Goal: Task Accomplishment & Management: Manage account settings

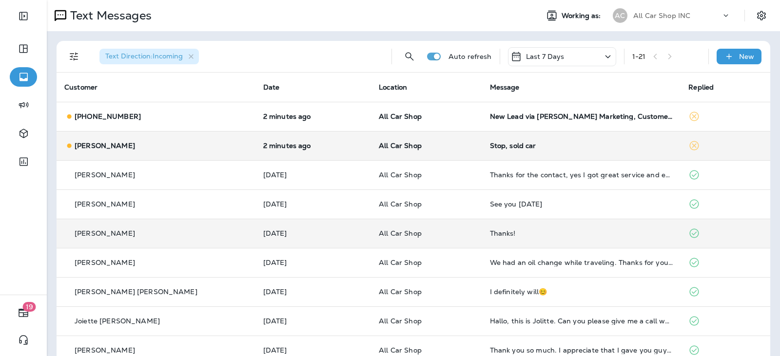
click at [420, 148] on p "All Car Shop" at bounding box center [426, 146] width 95 height 8
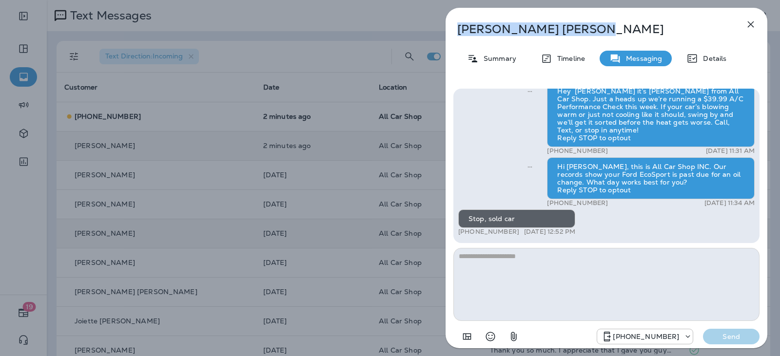
drag, startPoint x: 543, startPoint y: 22, endPoint x: 458, endPoint y: 31, distance: 86.2
click at [458, 31] on p "[PERSON_NAME]" at bounding box center [590, 29] width 266 height 14
copy p "[PERSON_NAME]"
click at [753, 27] on icon "button" at bounding box center [751, 24] width 6 height 6
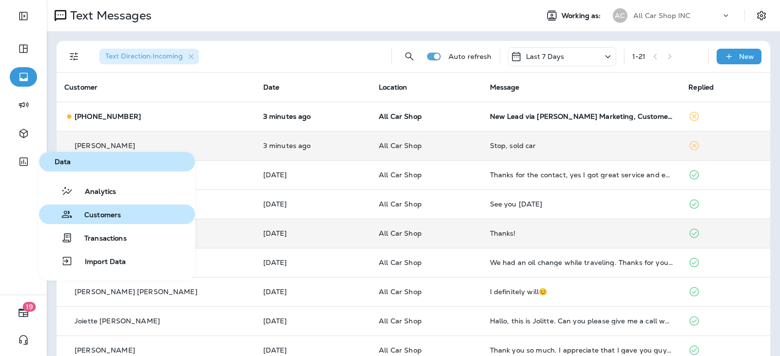
click at [112, 216] on span "Customers" at bounding box center [97, 215] width 48 height 9
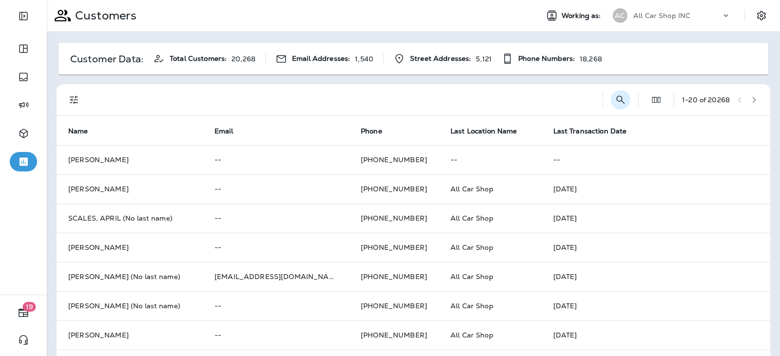
click at [616, 100] on icon "Search Customers" at bounding box center [620, 100] width 8 height 8
click at [527, 95] on input "text" at bounding box center [569, 99] width 101 height 26
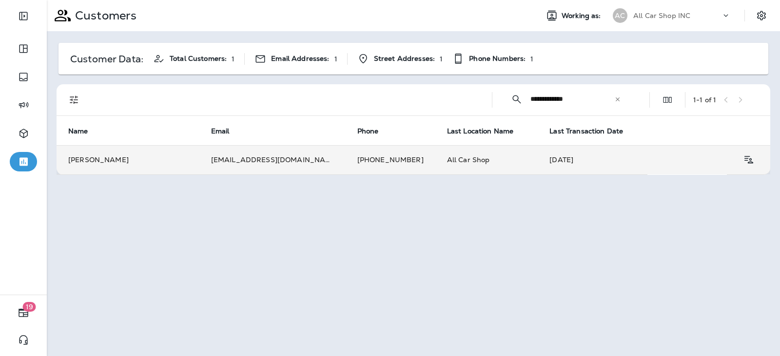
type input "**********"
click at [346, 156] on td "[PHONE_NUMBER]" at bounding box center [391, 159] width 90 height 29
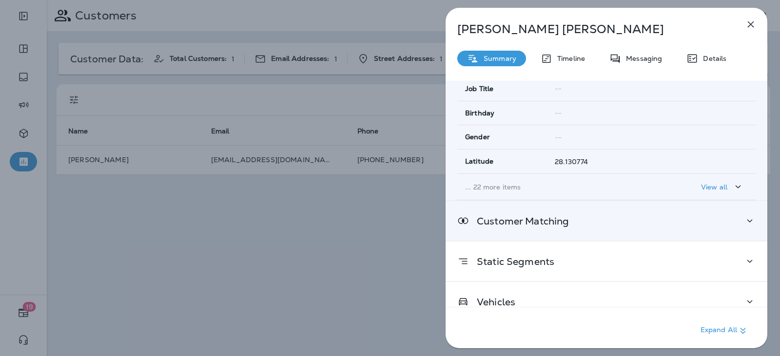
scroll to position [190, 0]
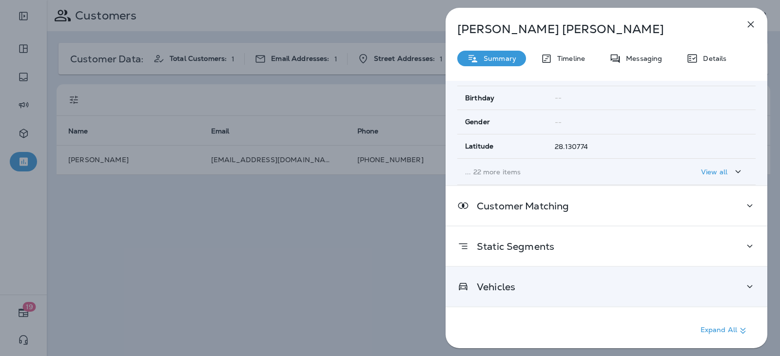
click at [574, 285] on div "Vehicles" at bounding box center [606, 287] width 298 height 12
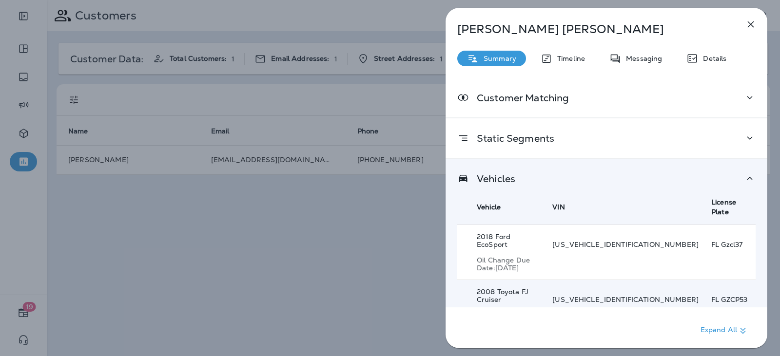
scroll to position [301, 0]
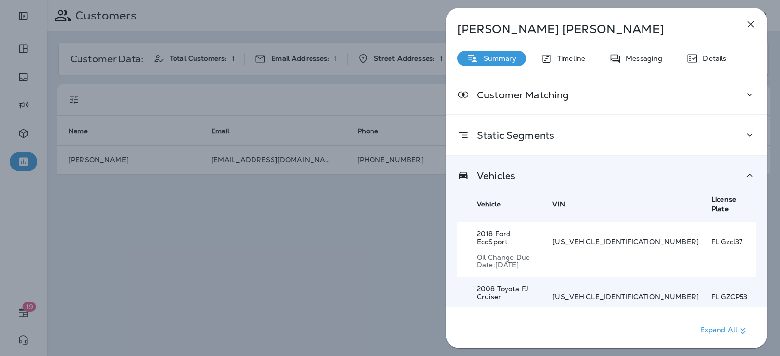
click at [711, 238] on div "FL Gzcl37 a" at bounding box center [733, 249] width 44 height 23
click at [639, 238] on div "[US_VEHICLE_IDENTIFICATION_NUMBER] a" at bounding box center [625, 249] width 146 height 23
click at [533, 232] on div "2018 Ford EcoSport Oil Change Due Date: [DATE]" at bounding box center [508, 249] width 63 height 39
click at [480, 230] on p "2018 Ford EcoSport" at bounding box center [508, 238] width 63 height 16
click at [711, 238] on div "FL Gzcl37 a" at bounding box center [733, 249] width 44 height 23
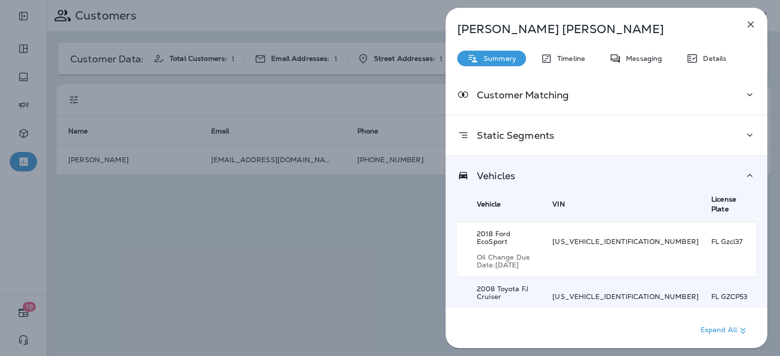
click at [641, 238] on div "[US_VEHICLE_IDENTIFICATION_NUMBER] a" at bounding box center [625, 249] width 146 height 23
click at [481, 230] on p "2018 Ford EcoSport" at bounding box center [508, 238] width 63 height 16
drag, startPoint x: 482, startPoint y: 225, endPoint x: 491, endPoint y: 227, distance: 8.5
click at [483, 230] on p "2018 Ford EcoSport" at bounding box center [508, 238] width 63 height 16
click at [491, 230] on p "2018 Ford EcoSport" at bounding box center [508, 238] width 63 height 16
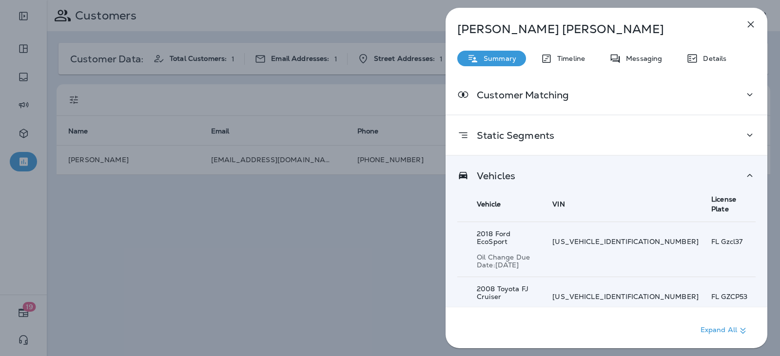
click at [496, 192] on th "Vehicle" at bounding box center [500, 205] width 87 height 36
click at [496, 166] on div "Vehicles Vehicle VIN License Plate 2018 Ford EcoSport Oil Change Due Date: [DAT…" at bounding box center [606, 244] width 322 height 176
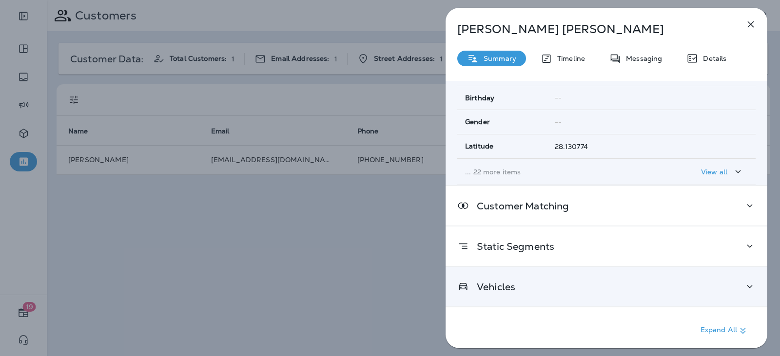
click at [532, 273] on div "Vehicles" at bounding box center [606, 286] width 322 height 39
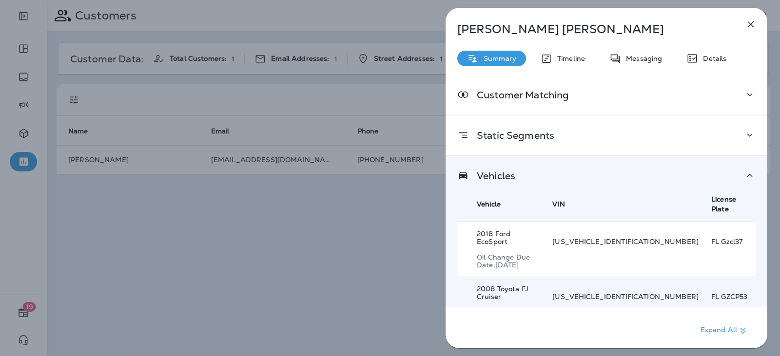
click at [624, 238] on div "[US_VEHICLE_IDENTIFICATION_NUMBER] a" at bounding box center [625, 249] width 146 height 23
click at [629, 238] on div "[US_VEHICLE_IDENTIFICATION_NUMBER] a" at bounding box center [625, 249] width 146 height 23
drag, startPoint x: 684, startPoint y: 223, endPoint x: 745, endPoint y: 227, distance: 61.1
click at [703, 222] on td "FL Gzcl37 a" at bounding box center [729, 249] width 52 height 55
click at [744, 238] on p "FL Gzcl37" at bounding box center [733, 242] width 44 height 8
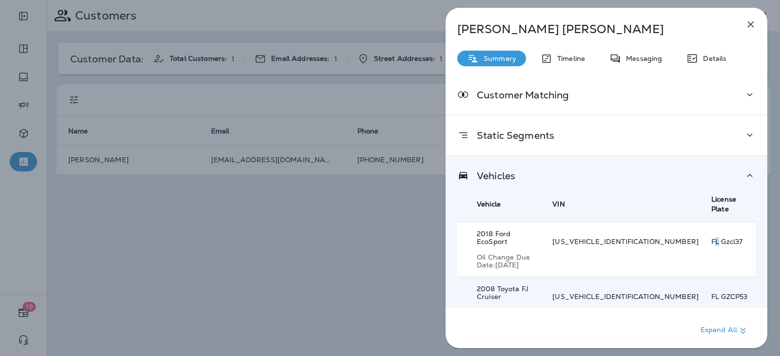
click at [711, 238] on div "FL Gzcl37 a" at bounding box center [733, 249] width 44 height 23
drag, startPoint x: 593, startPoint y: 240, endPoint x: 563, endPoint y: 238, distance: 29.8
click at [590, 241] on tr "2018 Ford EcoSport Oil Change Due Date: [DATE] [US_VEHICLE_IDENTIFICATION_NUMBE…" at bounding box center [606, 249] width 298 height 55
click at [530, 234] on div "2018 Ford EcoSport Oil Change Due Date: [DATE]" at bounding box center [508, 249] width 63 height 39
click at [505, 233] on div "2018 Ford EcoSport Oil Change Due Date: [DATE]" at bounding box center [508, 249] width 63 height 39
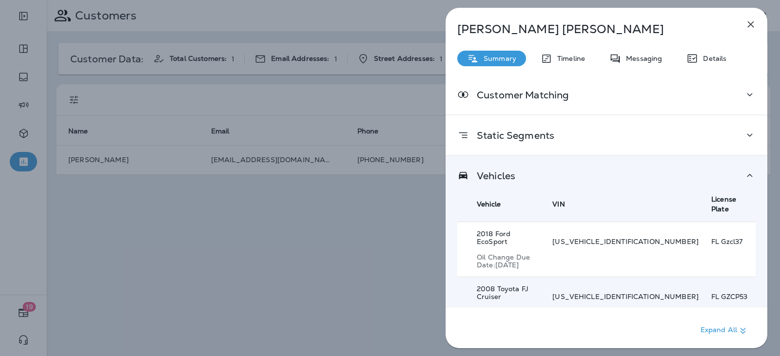
click at [484, 230] on div "2018 Ford EcoSport Oil Change Due Date: [DATE]" at bounding box center [508, 249] width 63 height 39
click at [490, 253] on p "Oil Change Due Date: [DATE]" at bounding box center [508, 261] width 63 height 16
click at [493, 253] on p "Oil Change Due Date: [DATE]" at bounding box center [508, 261] width 63 height 16
drag, startPoint x: 516, startPoint y: 249, endPoint x: 563, endPoint y: 231, distance: 49.8
click at [517, 253] on p "Oil Change Due Date: [DATE]" at bounding box center [508, 261] width 63 height 16
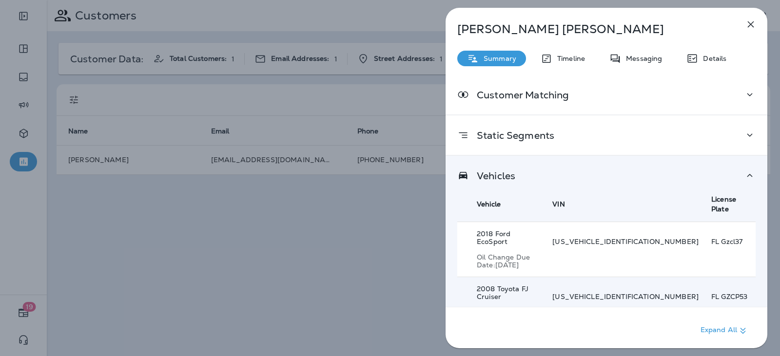
click at [539, 253] on p "Oil Change Due Date: [DATE]" at bounding box center [508, 261] width 63 height 16
click at [615, 222] on td "[US_VEHICLE_IDENTIFICATION_NUMBER] a" at bounding box center [623, 249] width 159 height 55
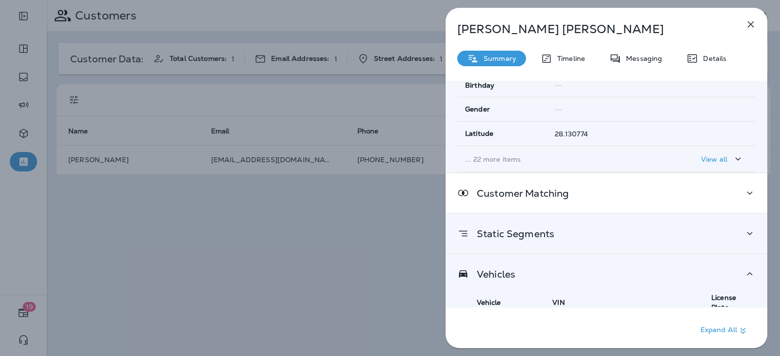
scroll to position [204, 0]
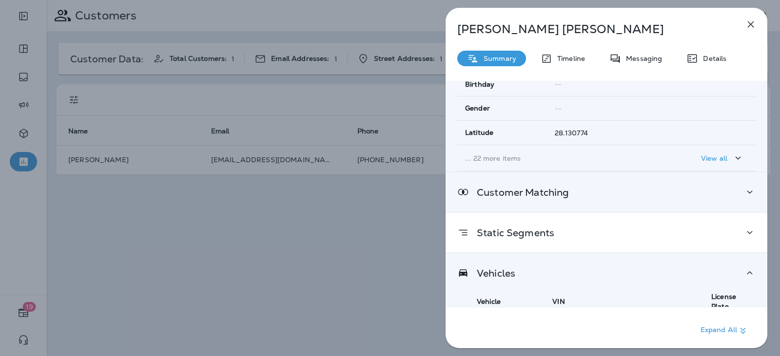
click at [684, 202] on div "Customer Matching" at bounding box center [606, 192] width 322 height 39
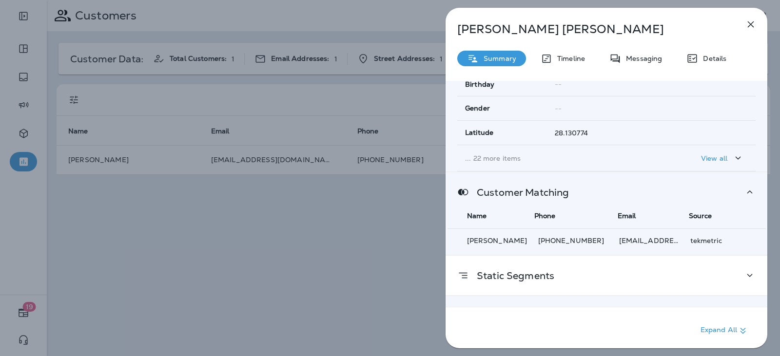
click at [684, 202] on div "Customer Matching Name Phone Email Source [PERSON_NAME] [PHONE_NUMBER] [EMAIL_A…" at bounding box center [606, 214] width 322 height 82
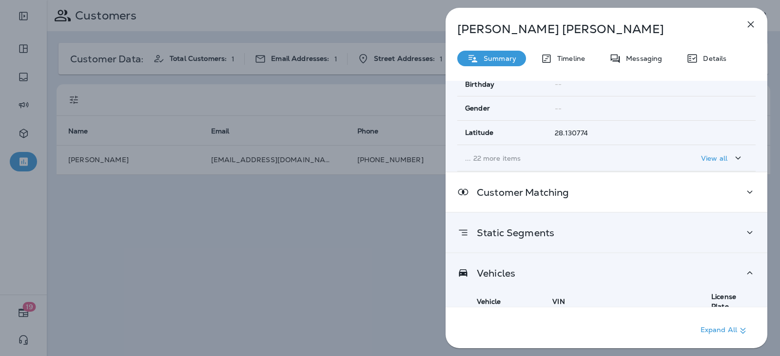
click at [617, 250] on div "Static Segments" at bounding box center [606, 232] width 322 height 39
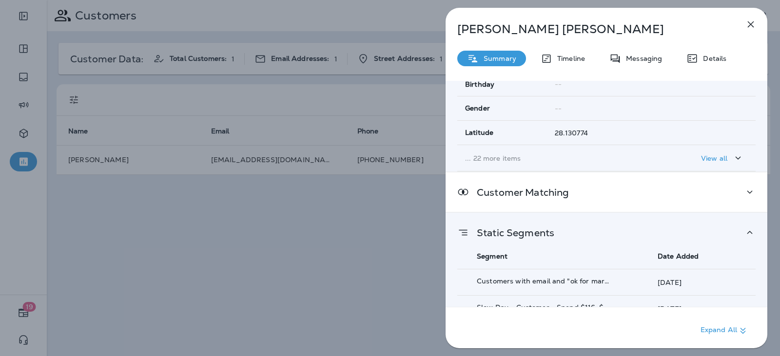
click at [616, 231] on div "Static Segments" at bounding box center [606, 233] width 298 height 12
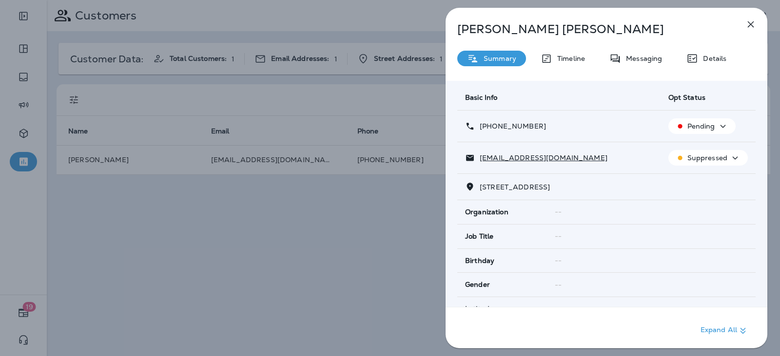
scroll to position [0, 0]
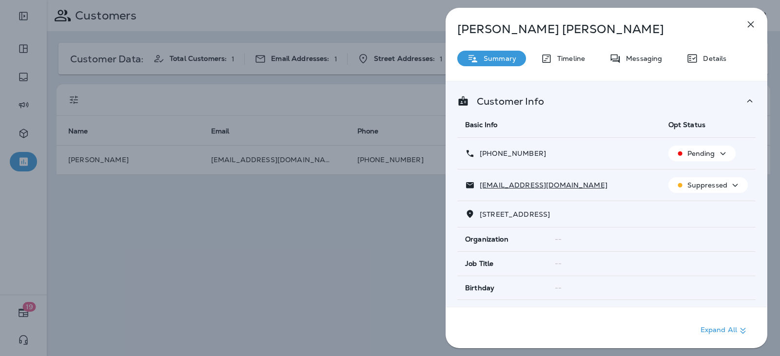
click at [717, 154] on icon "button" at bounding box center [723, 154] width 12 height 12
click at [699, 173] on p "Opt out" at bounding box center [695, 177] width 26 height 8
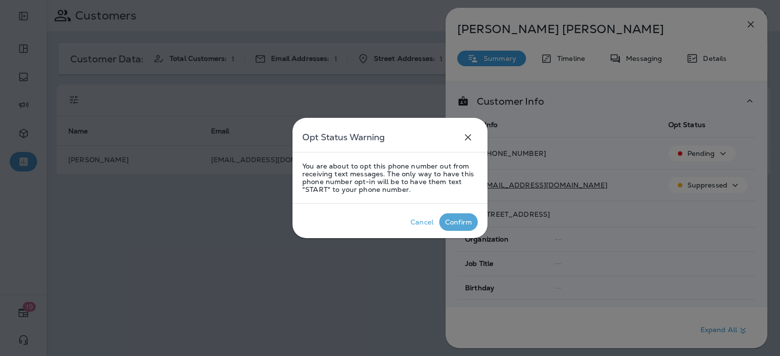
click at [451, 224] on div "Confirm" at bounding box center [458, 222] width 27 height 8
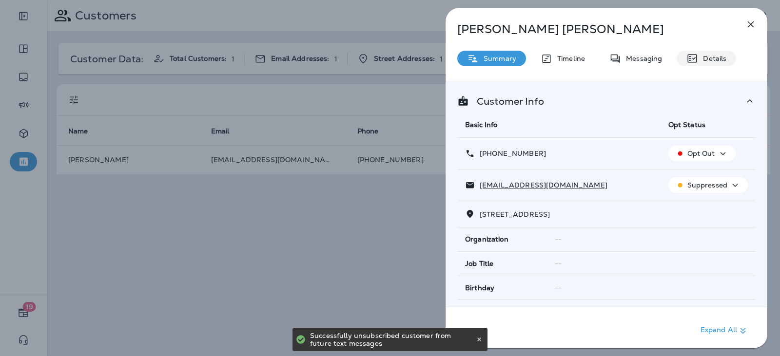
click at [704, 58] on p "Details" at bounding box center [712, 59] width 28 height 8
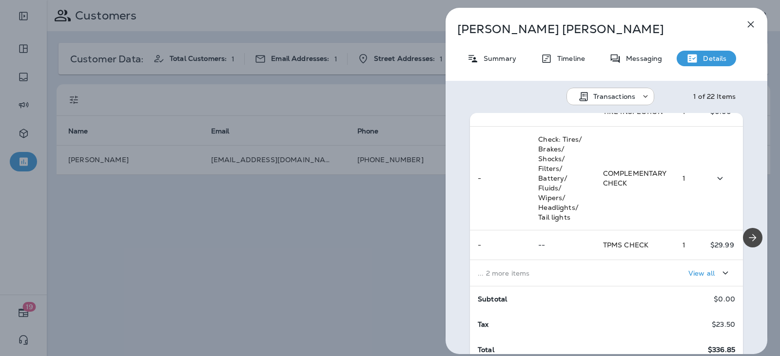
scroll to position [257, 0]
click at [750, 24] on icon "button" at bounding box center [751, 24] width 6 height 6
